Goal: Information Seeking & Learning: Learn about a topic

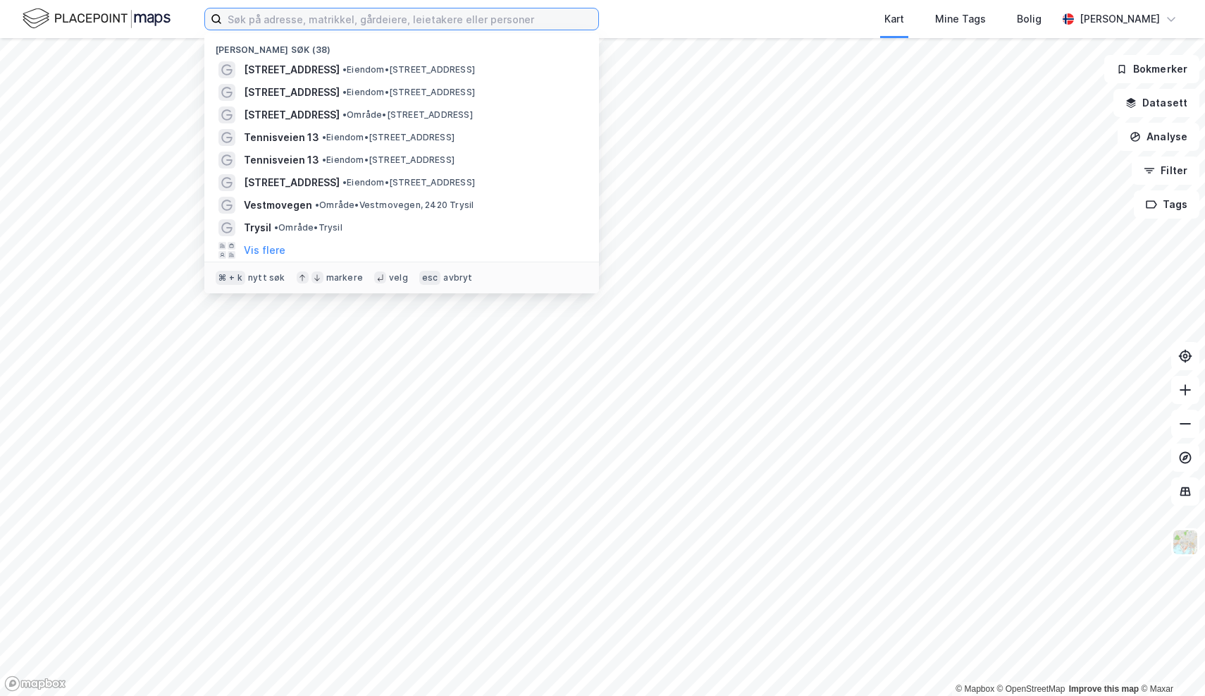
click at [343, 24] on input at bounding box center [410, 18] width 376 height 21
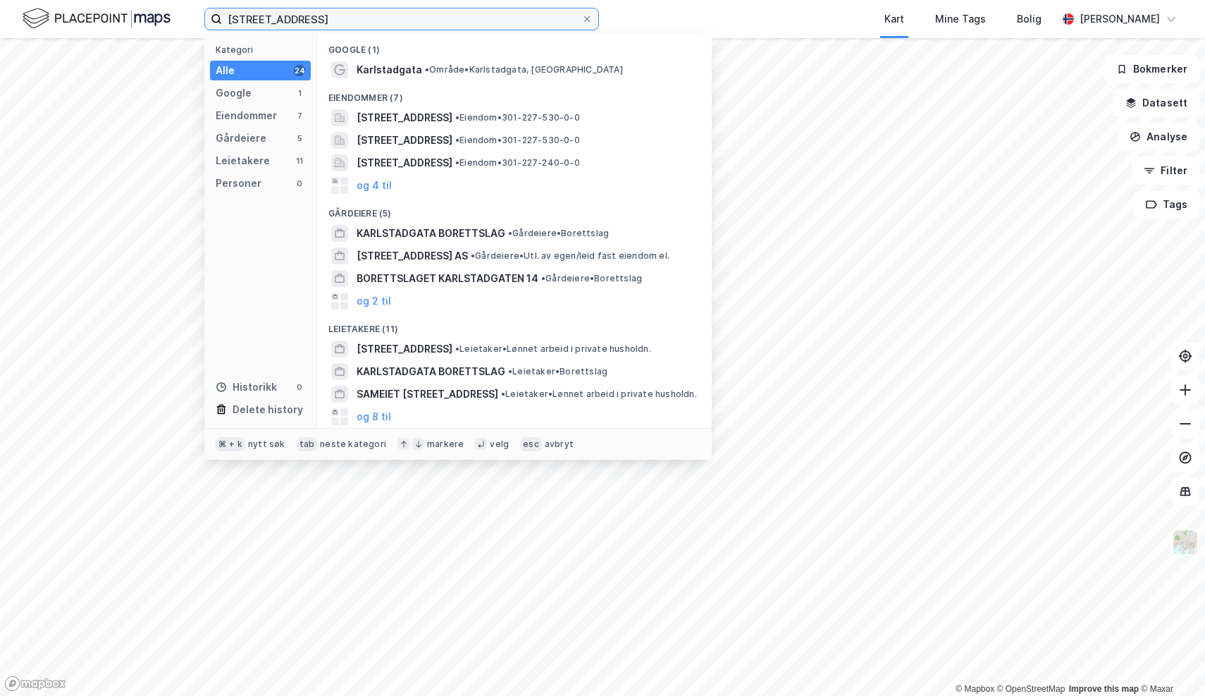
type input "[STREET_ADDRESS]"
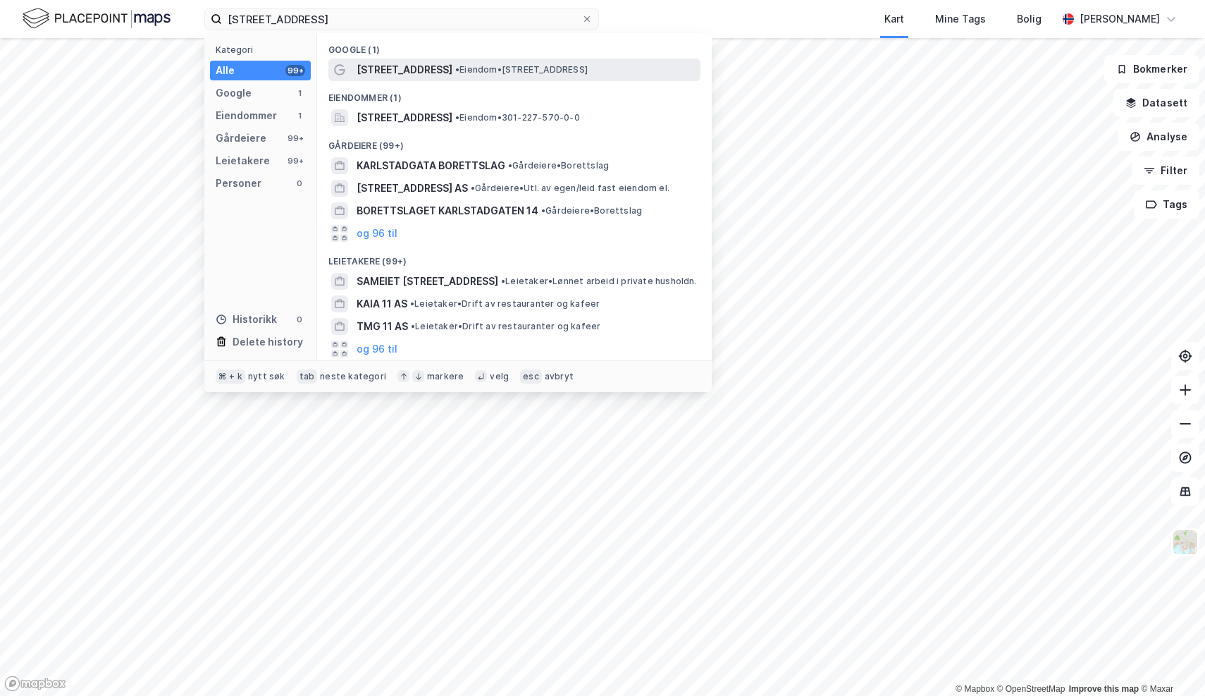
click at [427, 75] on span "[STREET_ADDRESS]" at bounding box center [405, 69] width 96 height 17
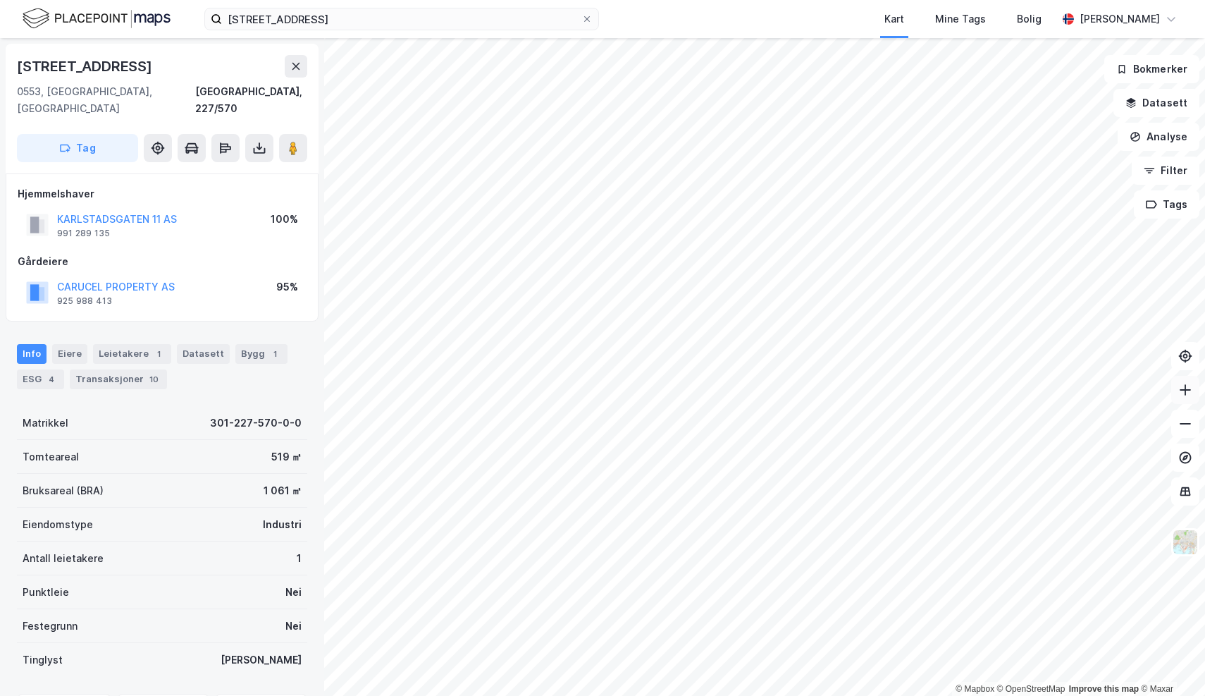
click at [1183, 392] on icon at bounding box center [1185, 390] width 14 height 14
click at [125, 369] on div "Transaksjoner 10" at bounding box center [118, 379] width 97 height 20
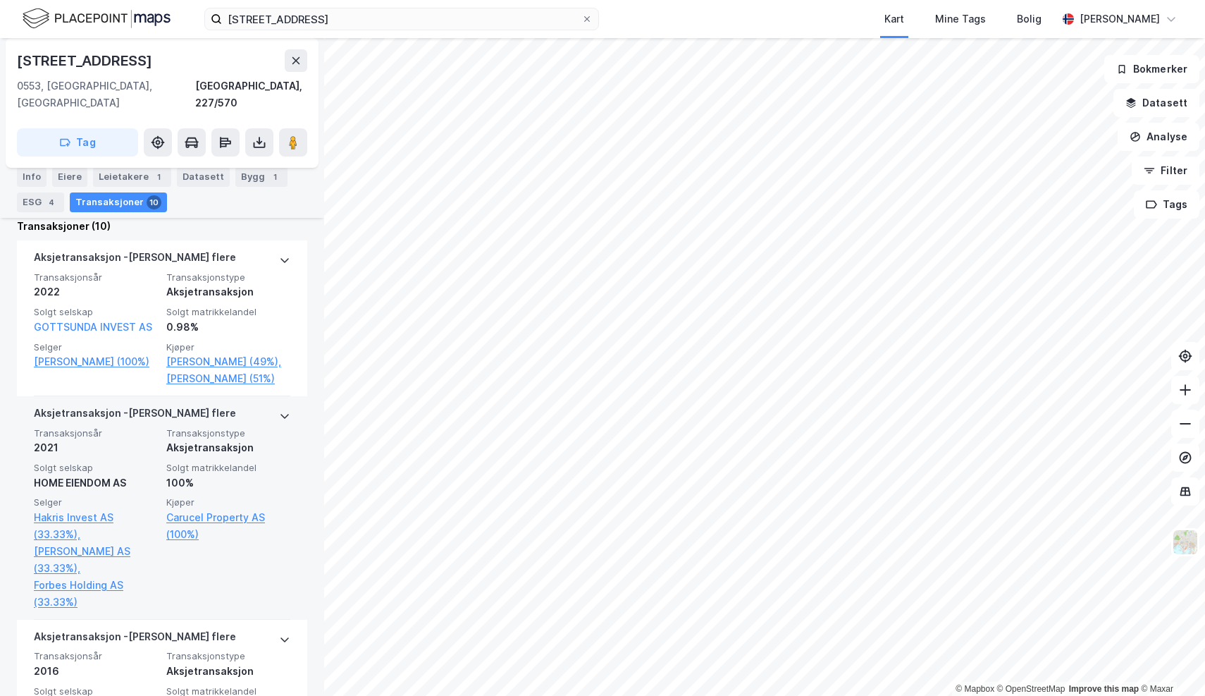
scroll to position [417, 0]
